Goal: Task Accomplishment & Management: Use online tool/utility

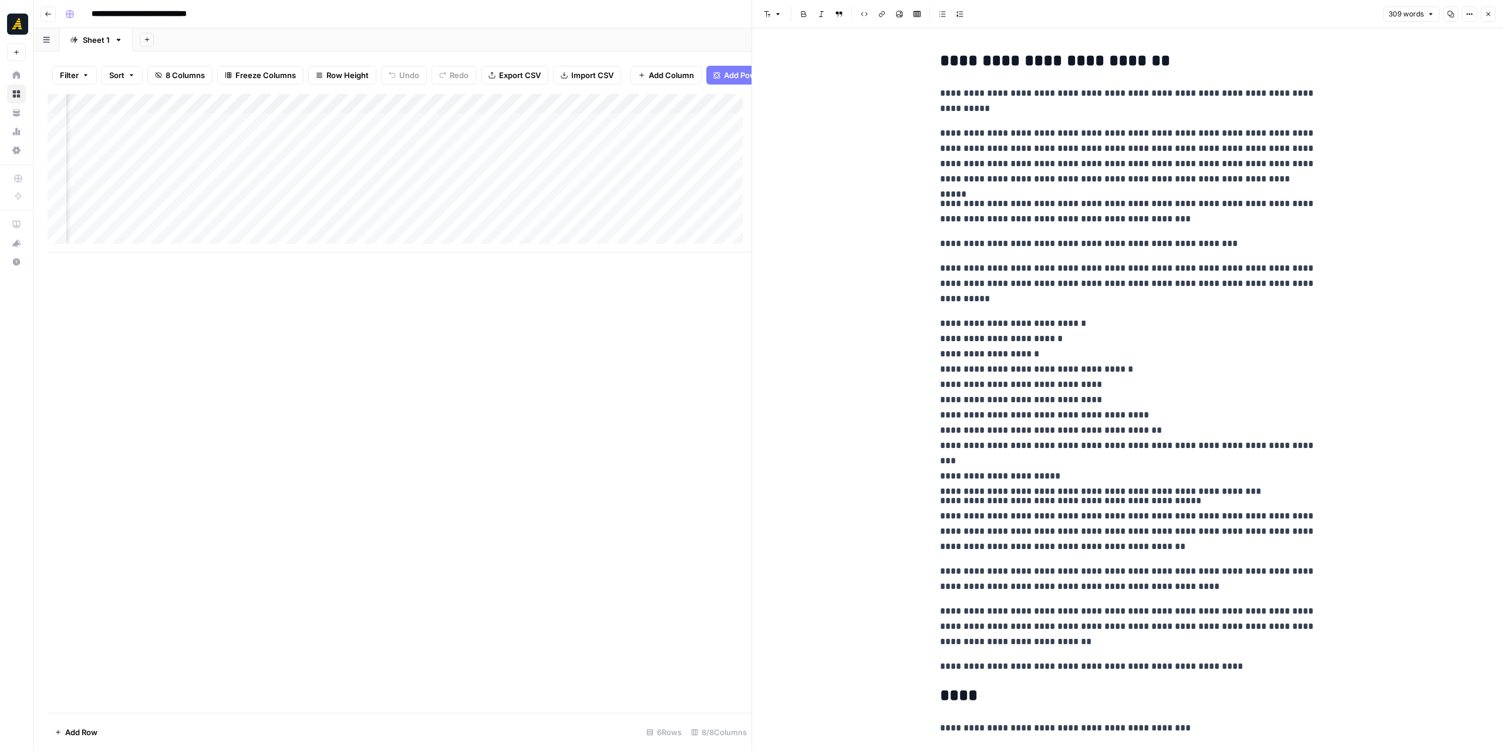
scroll to position [0, 183]
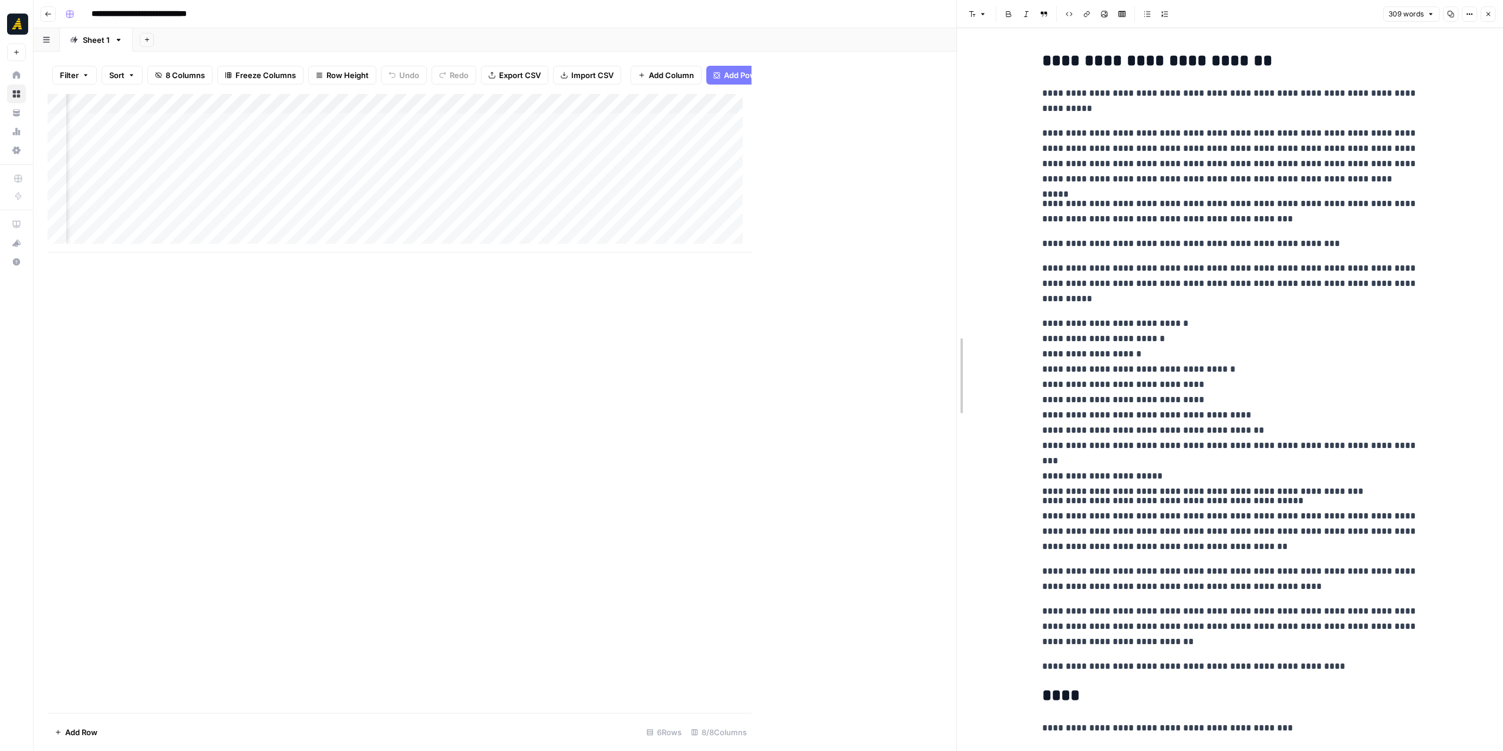
drag, startPoint x: 751, startPoint y: 316, endPoint x: 851, endPoint y: 313, distance: 99.8
click at [674, 102] on div "Add Column" at bounding box center [502, 173] width 908 height 158
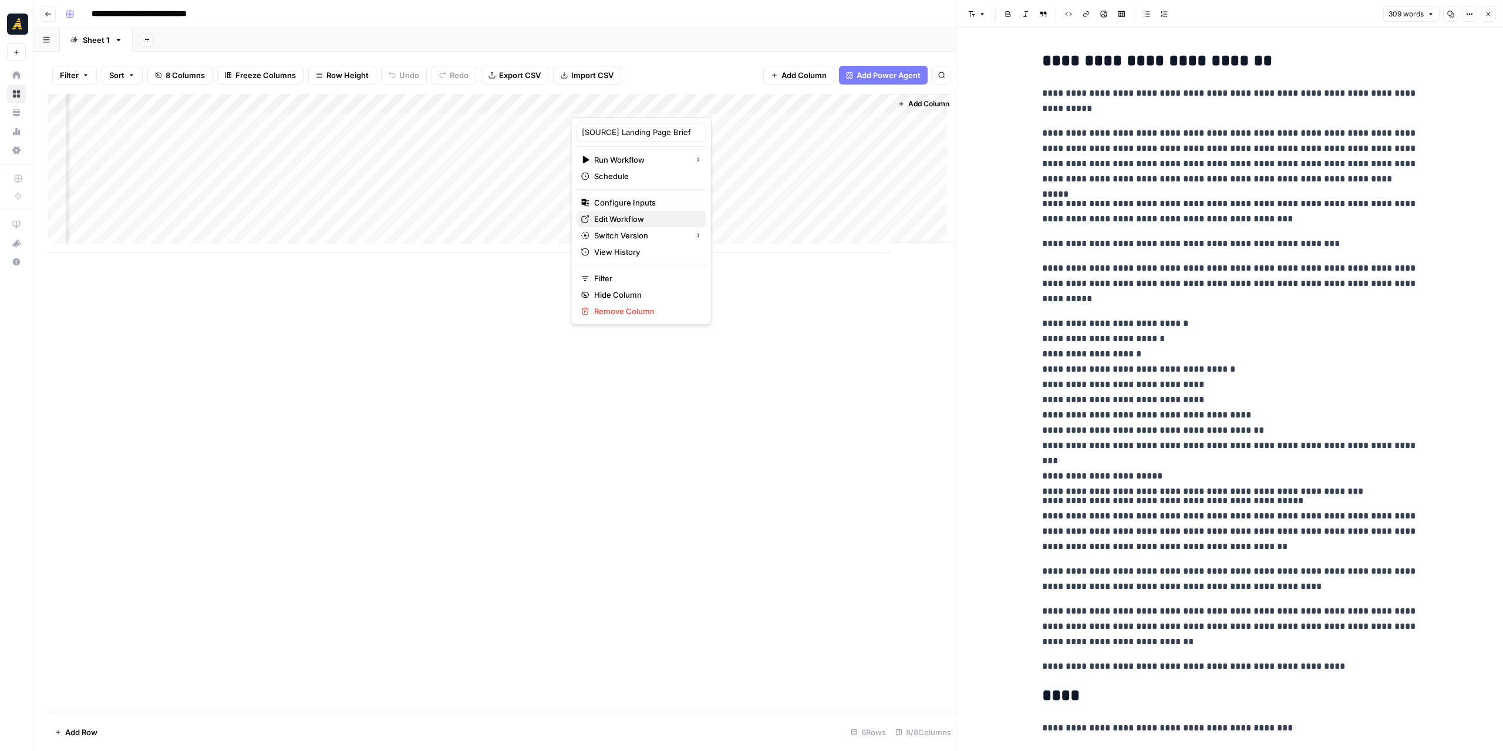
click at [629, 216] on span "Edit Workflow" at bounding box center [645, 219] width 103 height 12
click at [678, 94] on div "Add Column" at bounding box center [502, 173] width 908 height 158
click at [629, 220] on span "Edit Workflow" at bounding box center [645, 219] width 103 height 12
click at [682, 112] on div "Add Column" at bounding box center [502, 173] width 908 height 158
click at [616, 215] on span "Edit Workflow" at bounding box center [645, 219] width 103 height 12
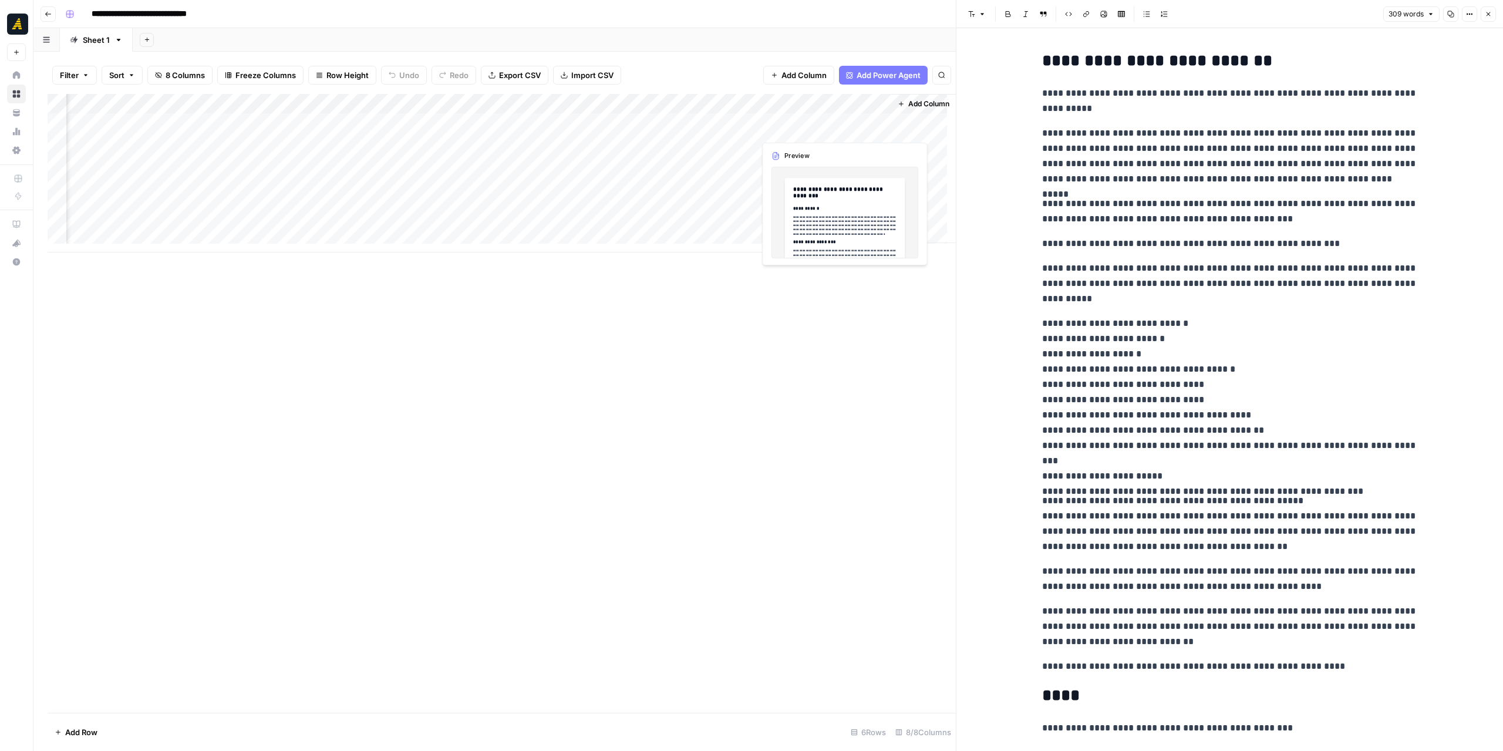
click at [812, 130] on div "Add Column" at bounding box center [502, 173] width 908 height 158
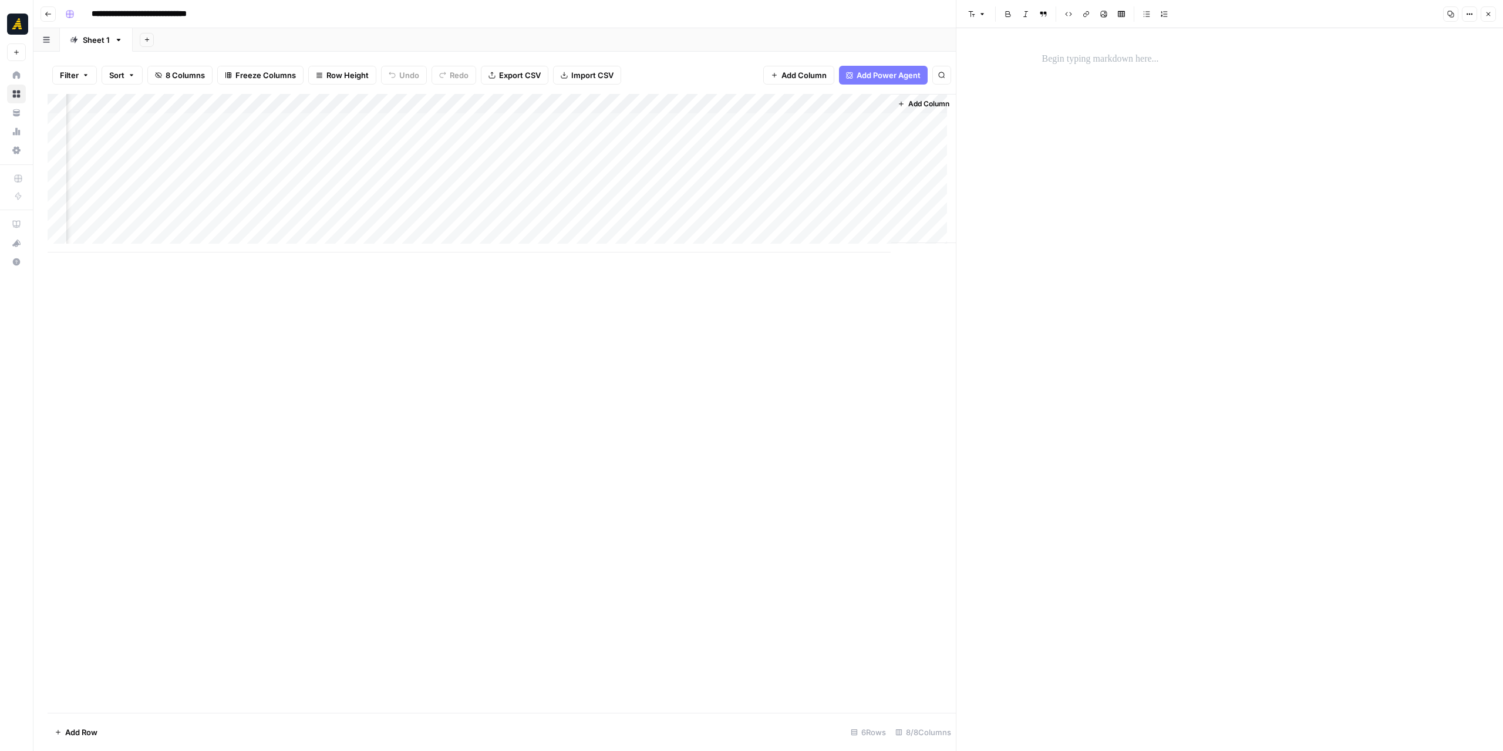
click at [786, 121] on div at bounding box center [814, 123] width 135 height 22
